Goal: Transaction & Acquisition: Purchase product/service

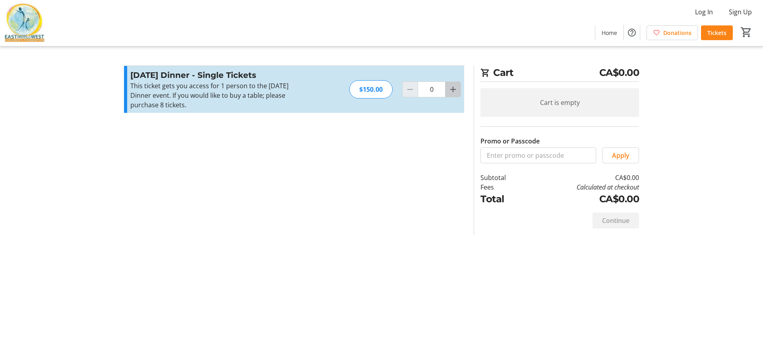
click at [451, 91] on mat-icon "Increment by one" at bounding box center [453, 90] width 10 height 10
click at [452, 91] on mat-icon "Increment by one" at bounding box center [453, 90] width 10 height 10
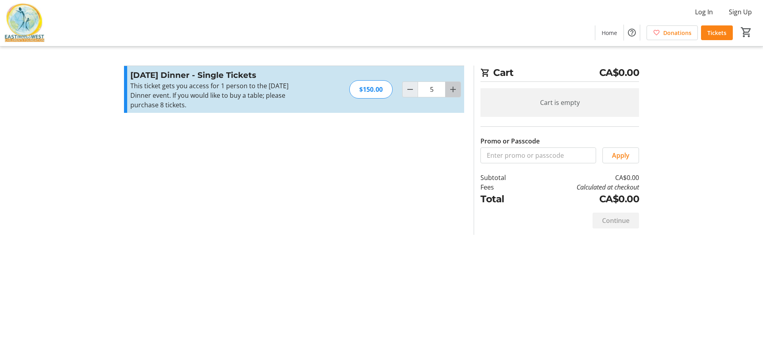
click at [452, 91] on mat-icon "Increment by one" at bounding box center [453, 90] width 10 height 10
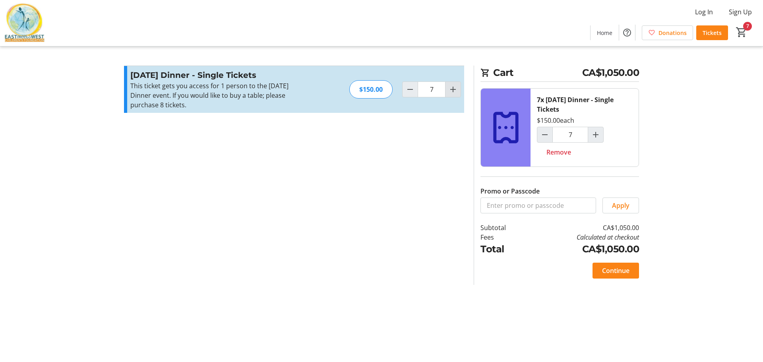
click at [453, 92] on mat-icon "Increment by one" at bounding box center [453, 90] width 10 height 10
type input "8"
